Goal: Check status: Check status

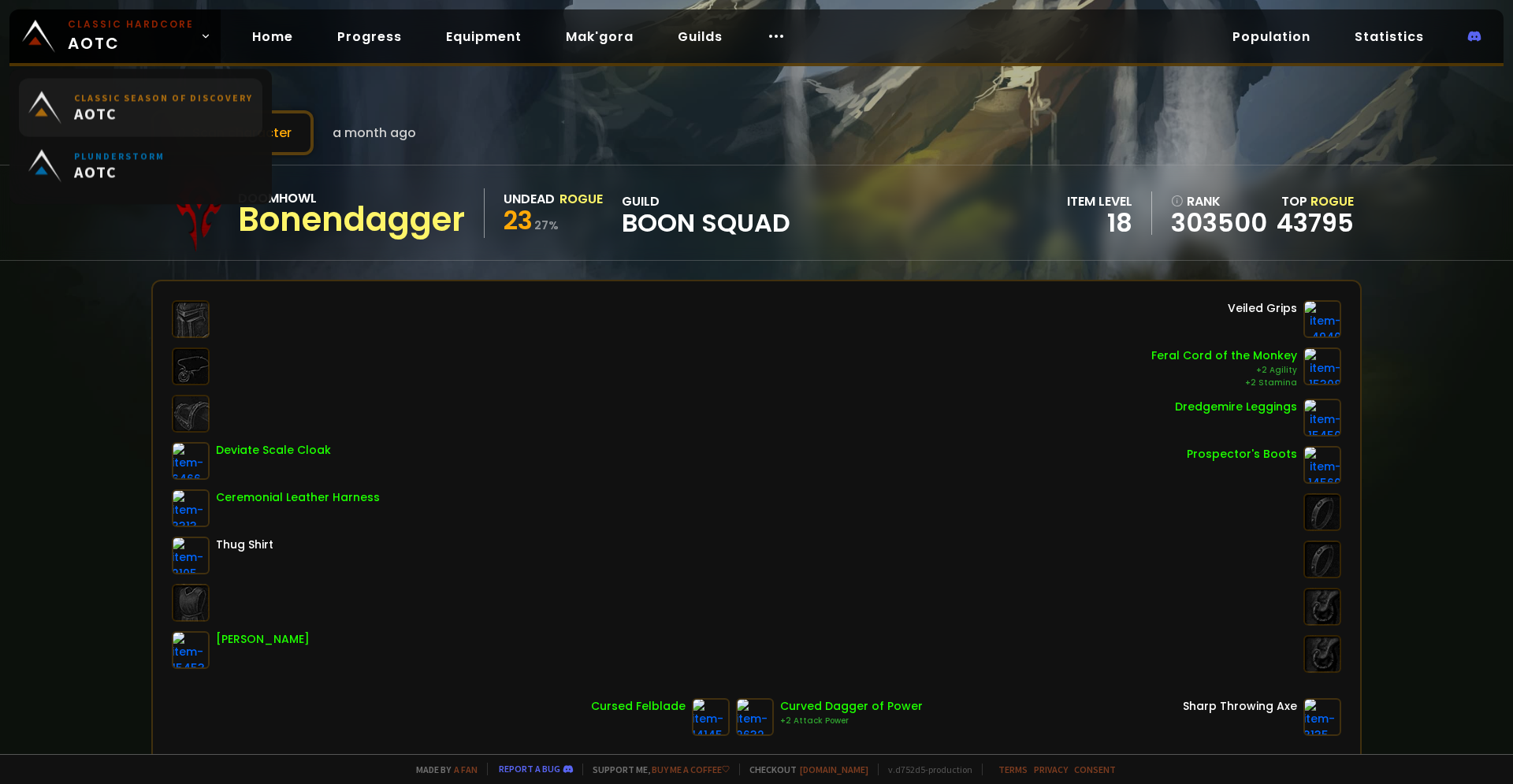
click at [95, 116] on span "AOTC" at bounding box center [163, 114] width 179 height 20
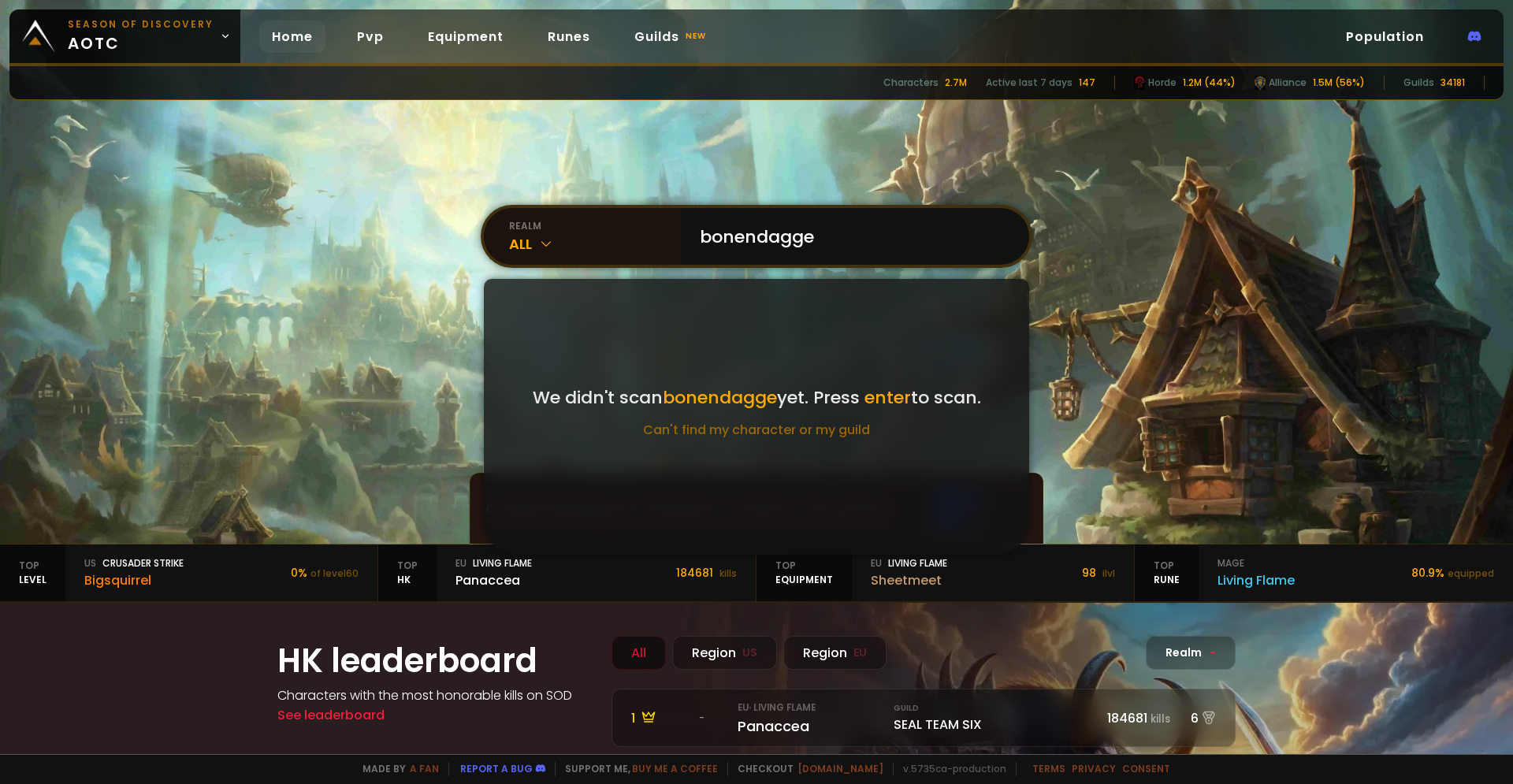
type input "bonendagger"
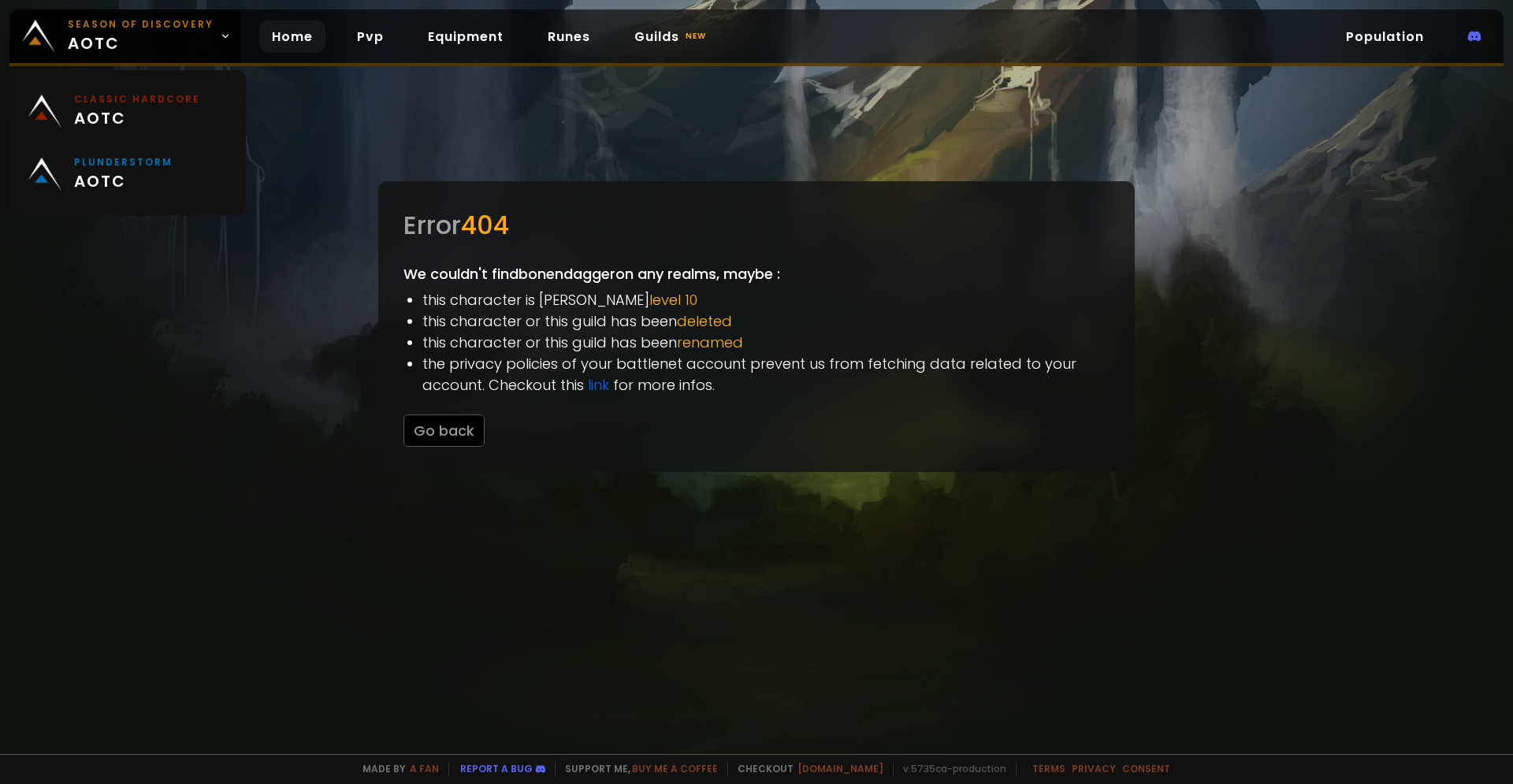
click at [294, 51] on link "Home" at bounding box center [292, 36] width 66 height 33
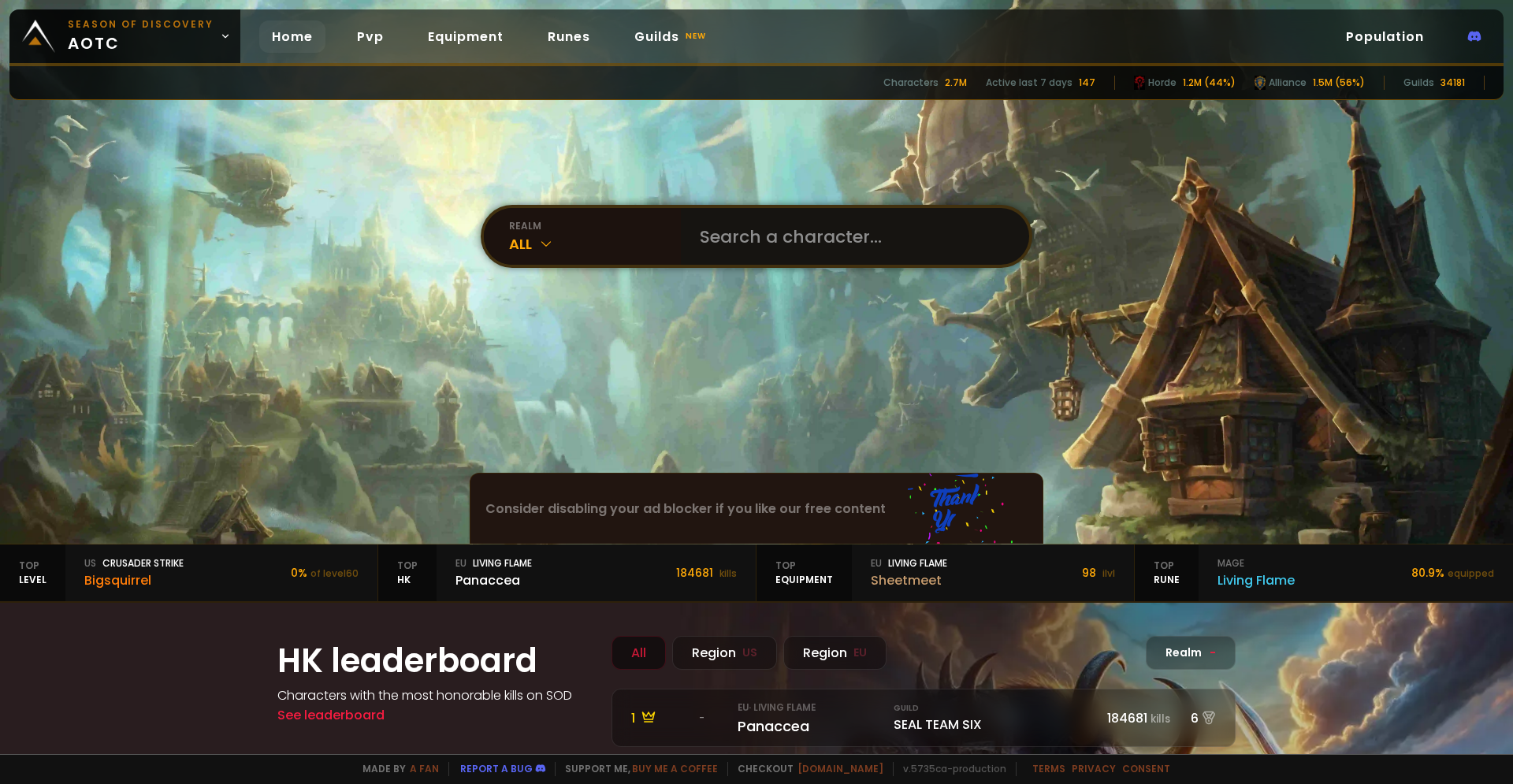
click at [725, 238] on input "text" at bounding box center [851, 236] width 320 height 57
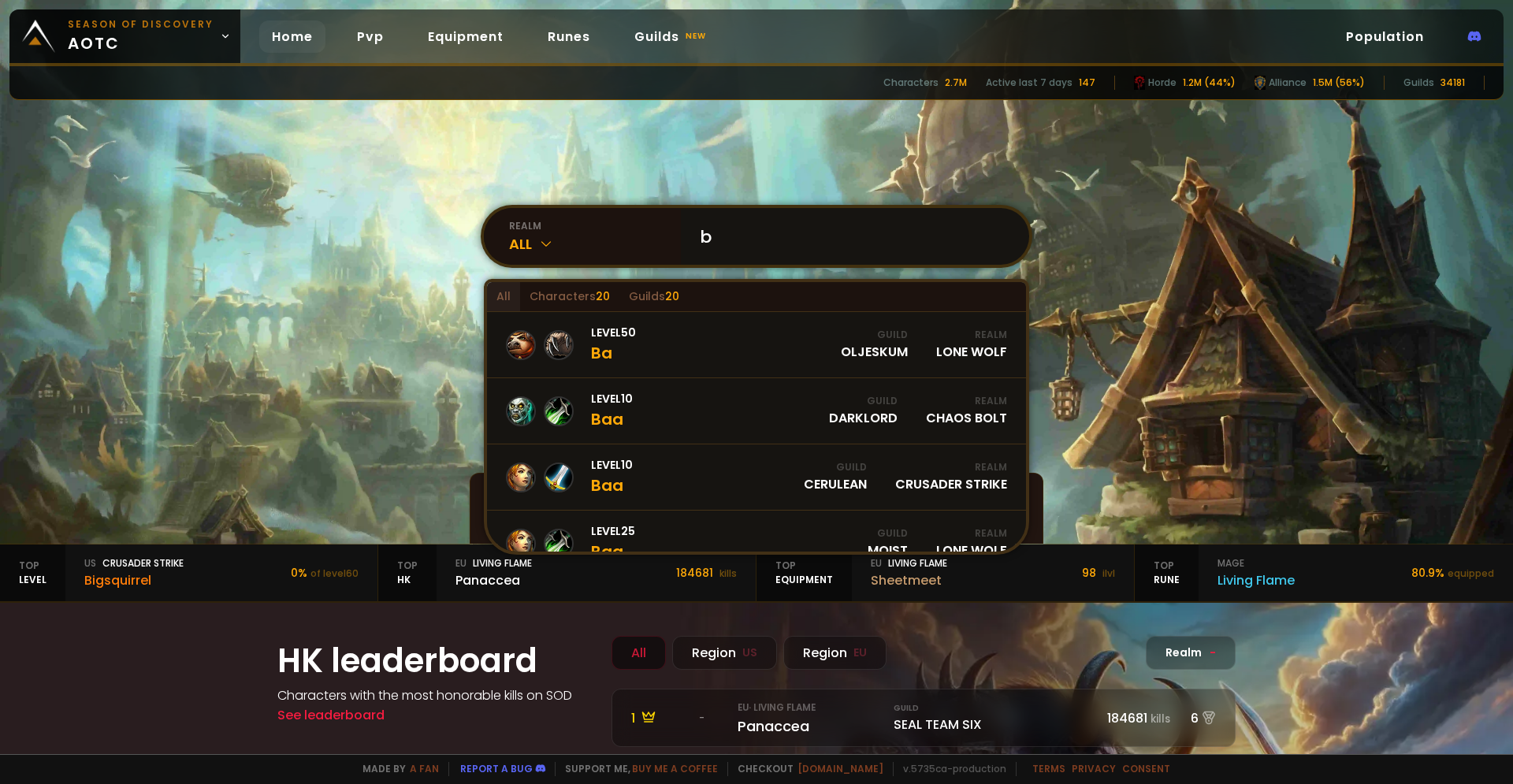
click at [725, 238] on input "b" at bounding box center [851, 236] width 320 height 57
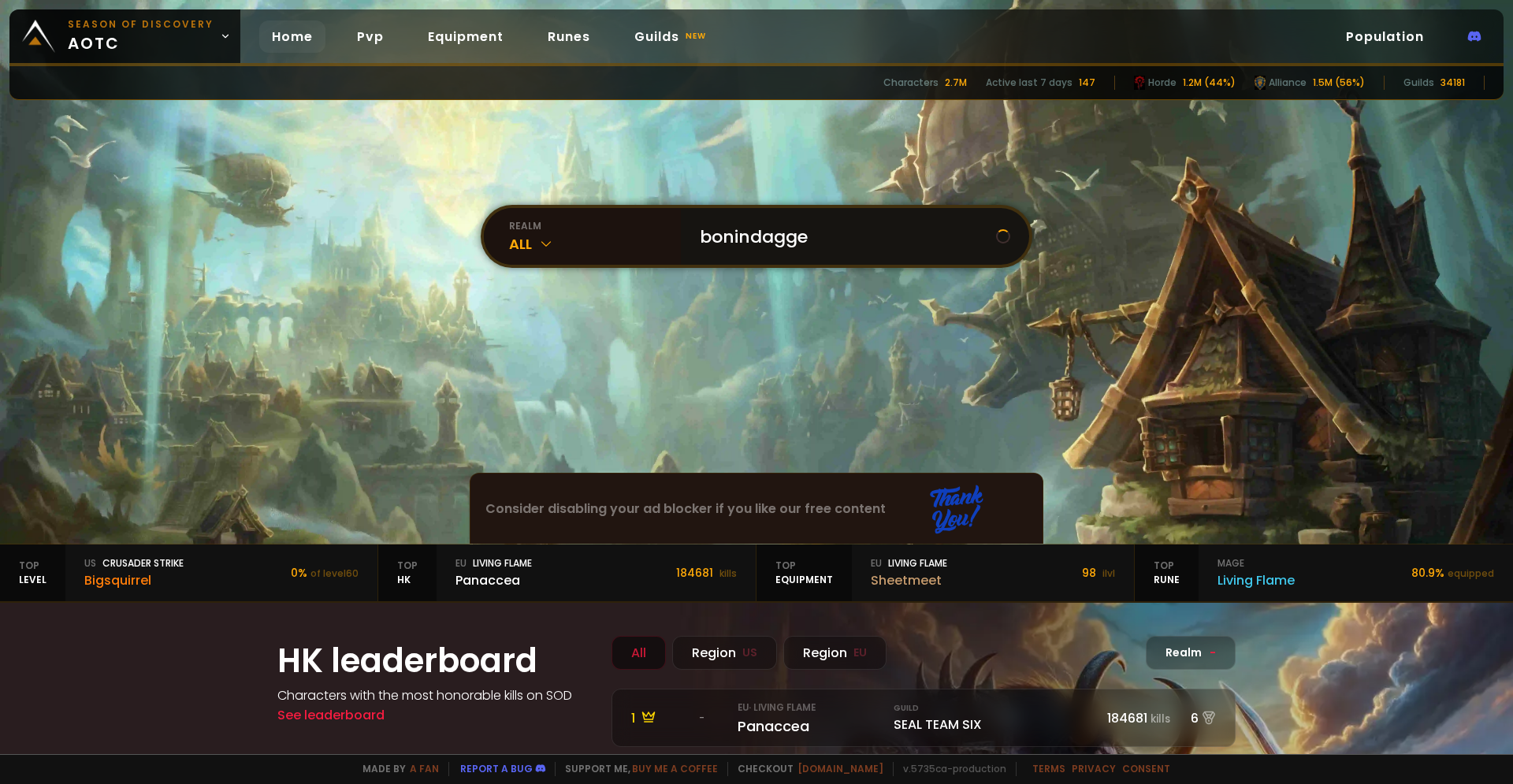
type input "bonindagger"
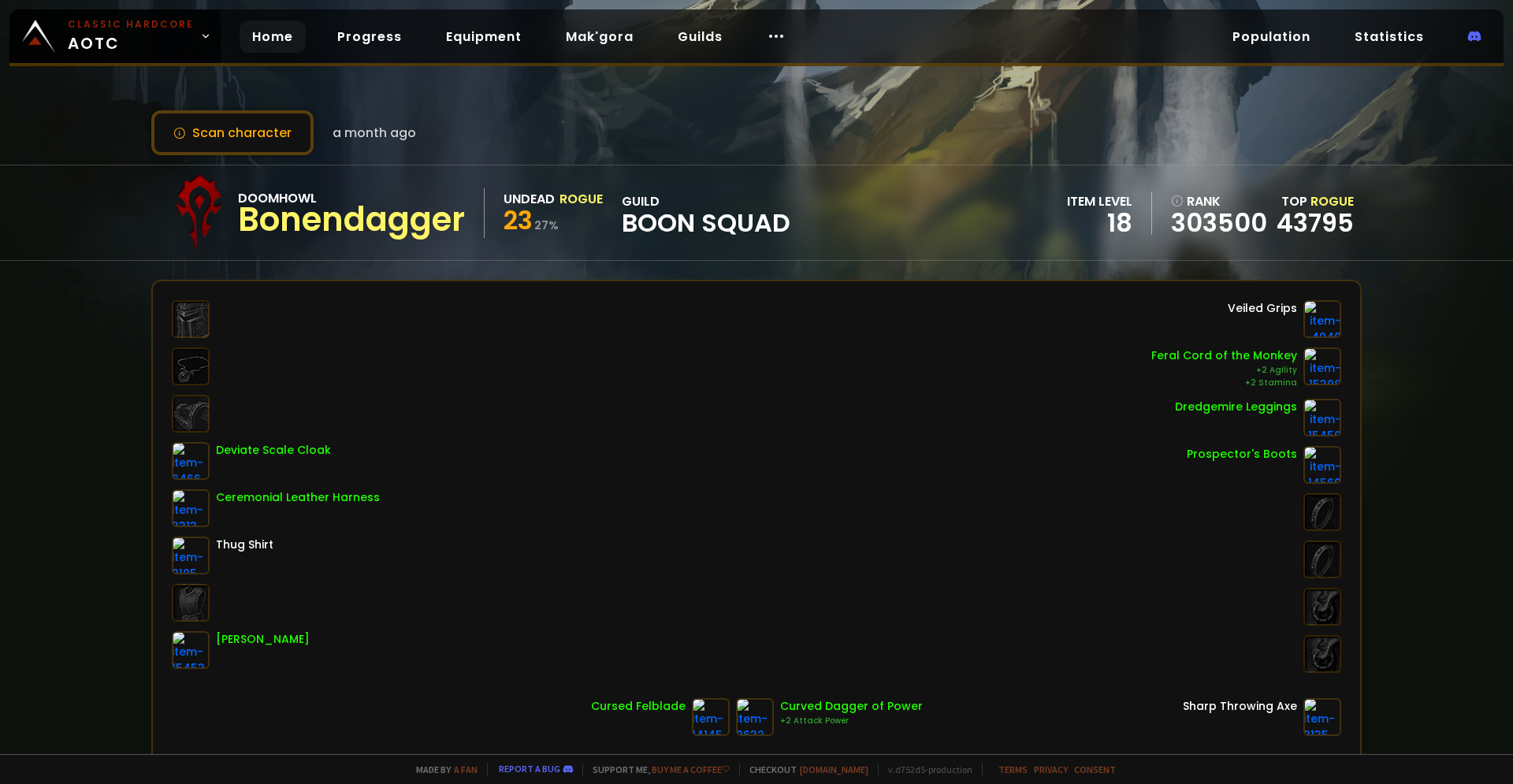
click at [271, 36] on link "Home" at bounding box center [272, 36] width 66 height 33
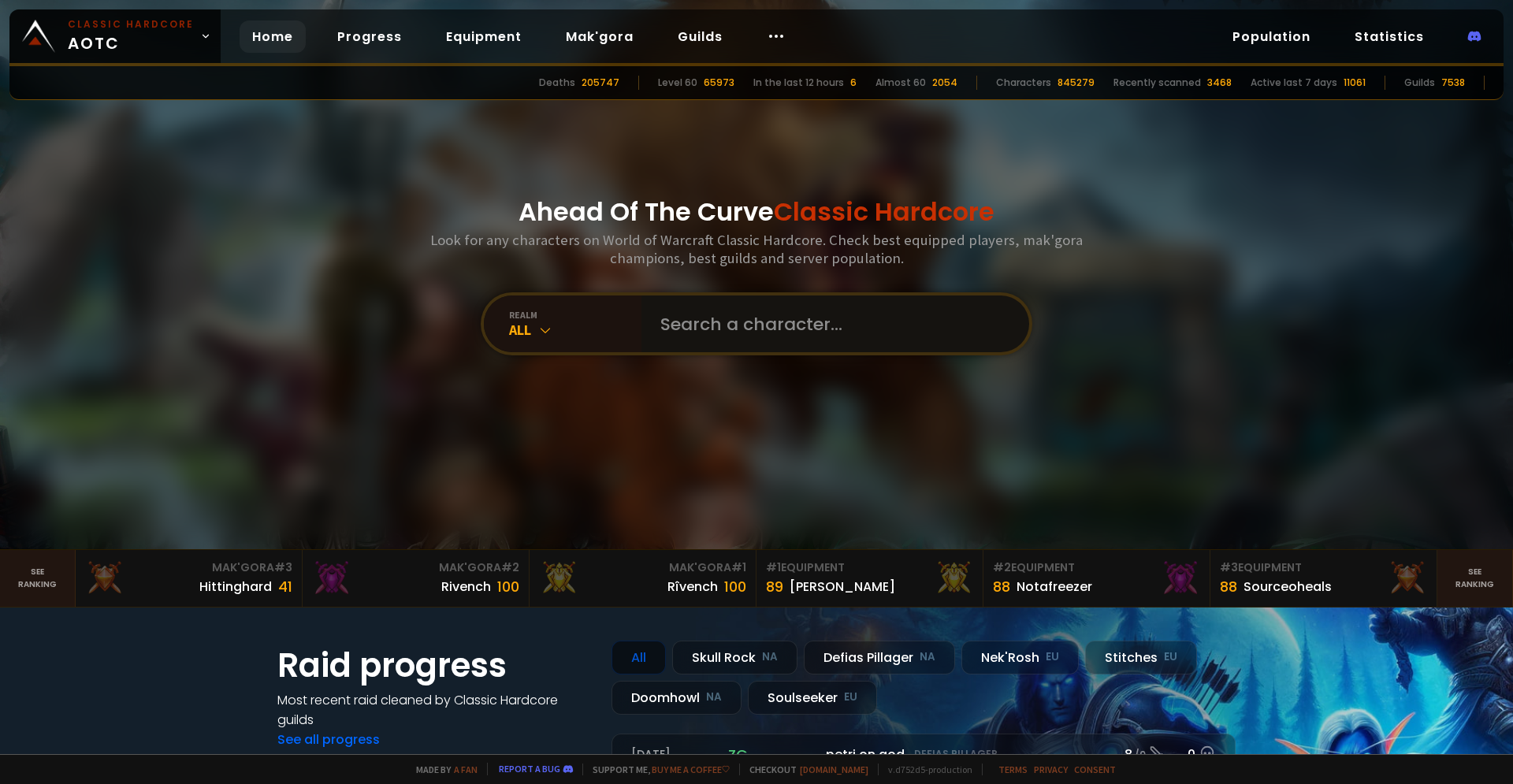
click at [706, 335] on input "text" at bounding box center [831, 324] width 359 height 57
click at [531, 332] on div "All" at bounding box center [575, 329] width 132 height 18
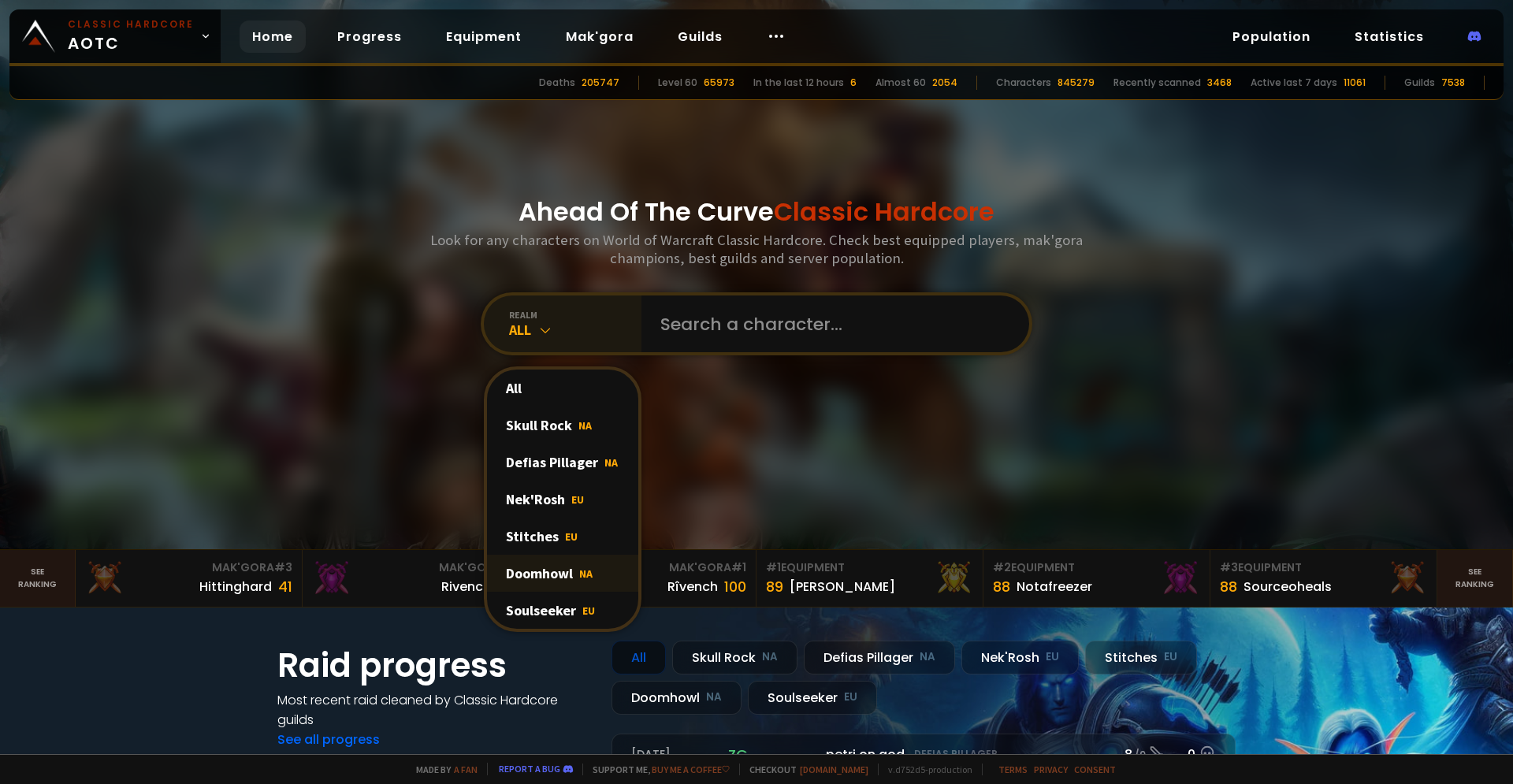
click at [547, 577] on div "Doomhowl NA" at bounding box center [562, 573] width 152 height 37
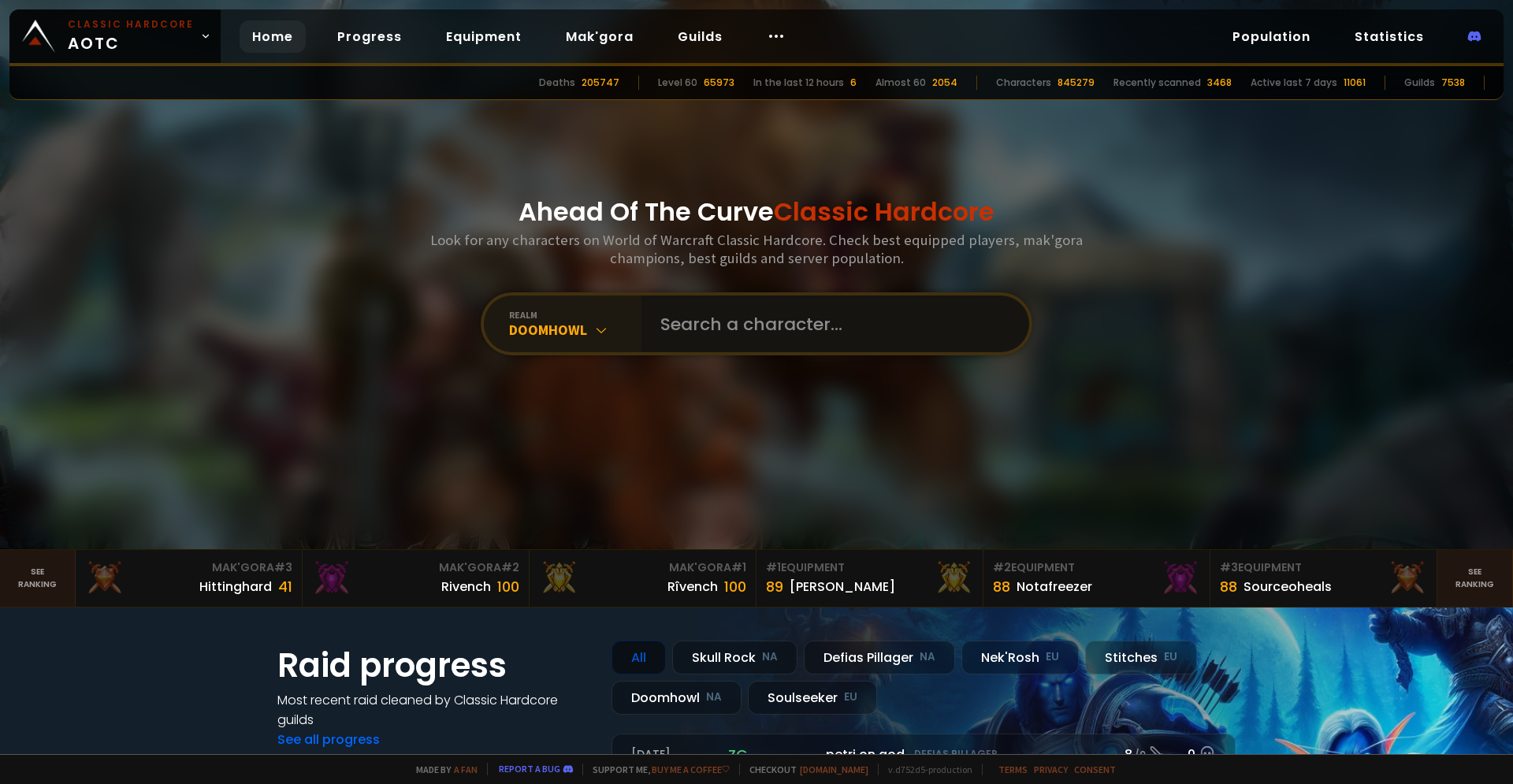
click at [772, 333] on input "text" at bounding box center [831, 324] width 359 height 57
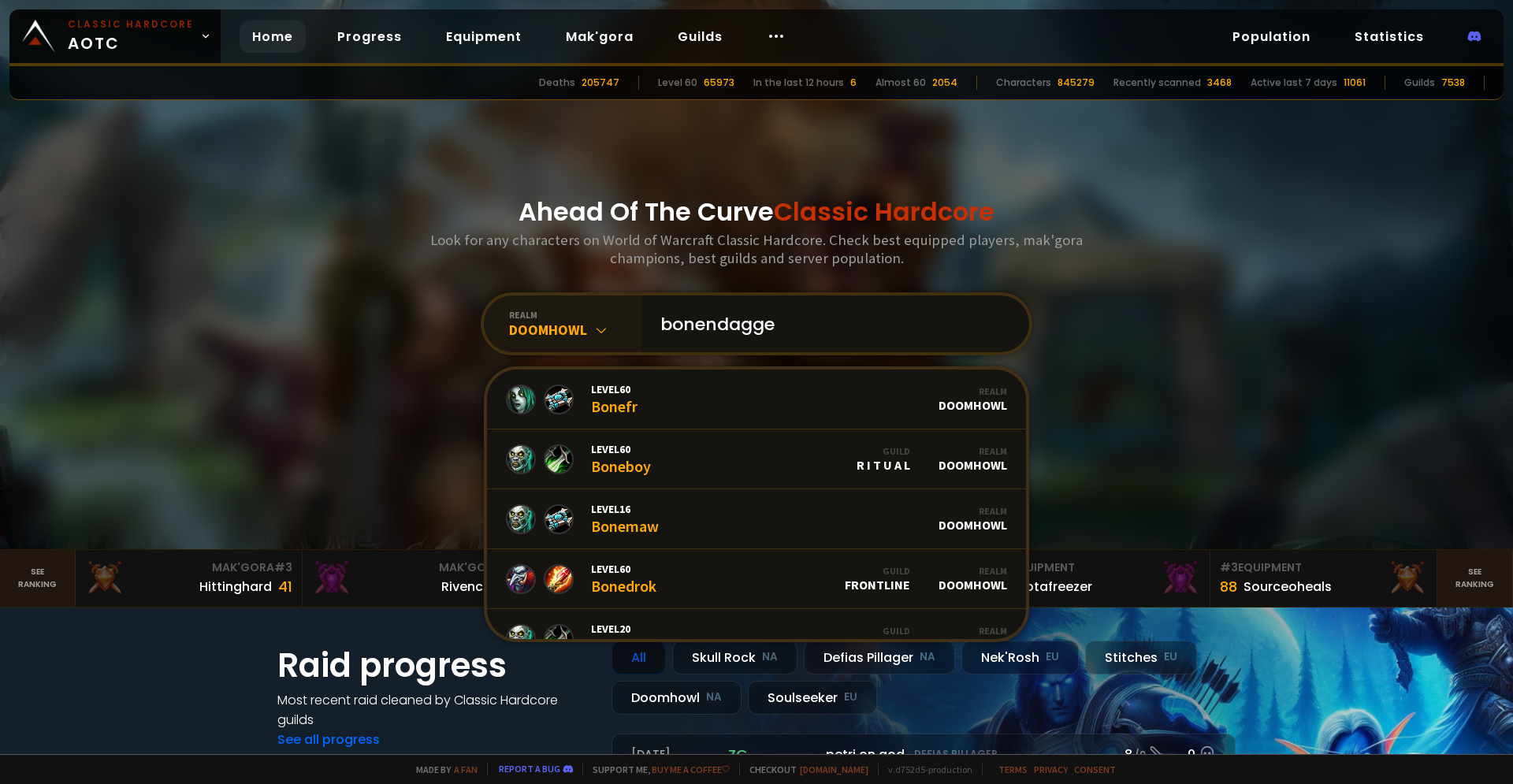
type input "bonendagger"
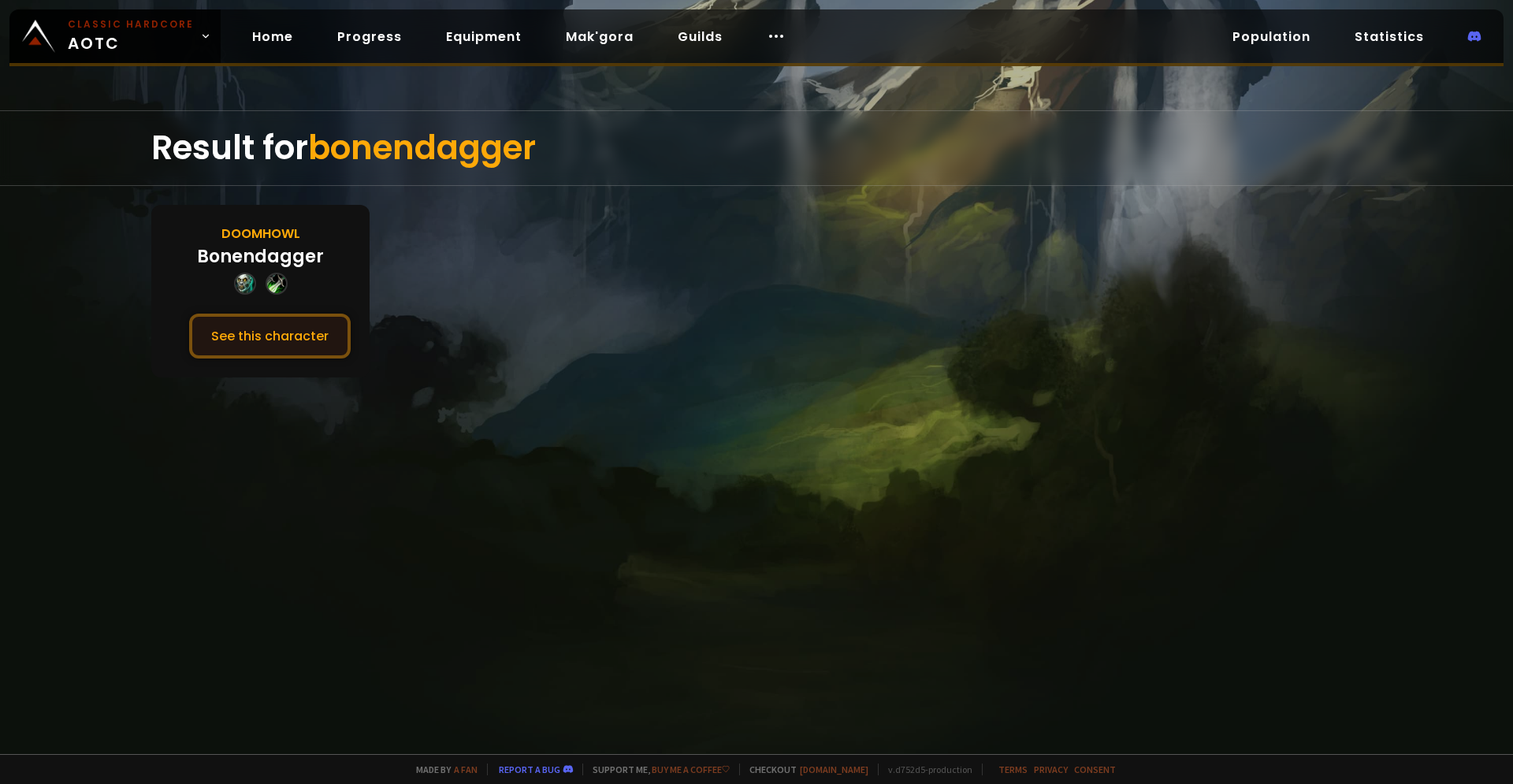
click at [248, 336] on button "See this character" at bounding box center [269, 336] width 162 height 45
